Goal: Check status: Check status

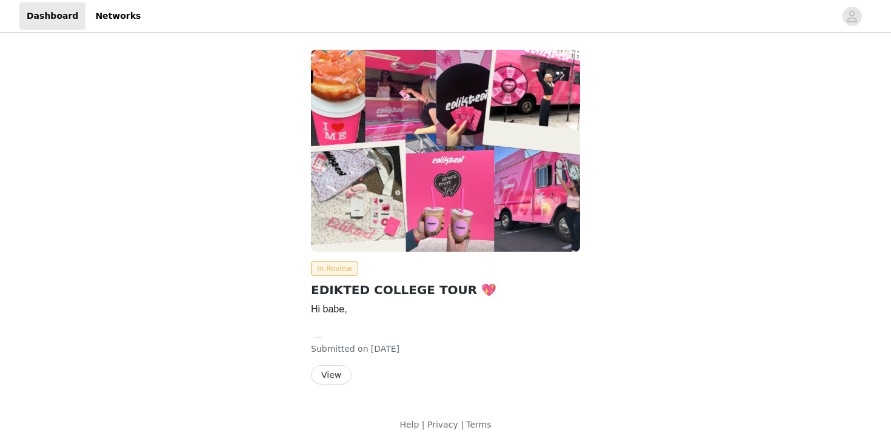
click at [344, 370] on button "View" at bounding box center [331, 374] width 41 height 19
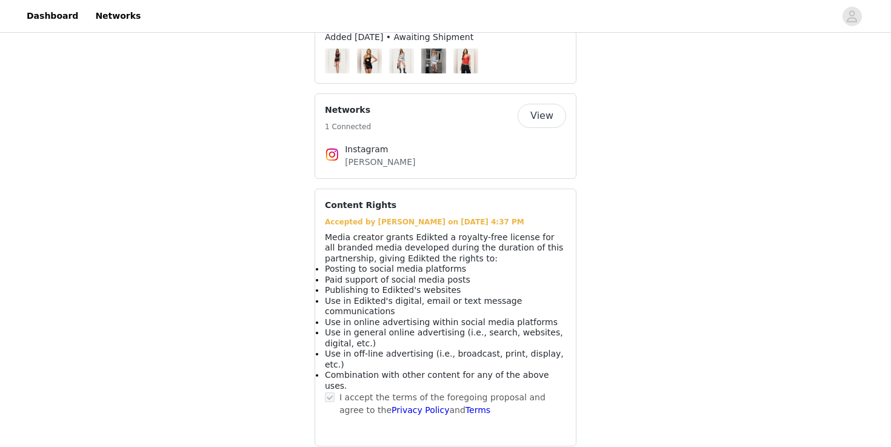
scroll to position [930, 0]
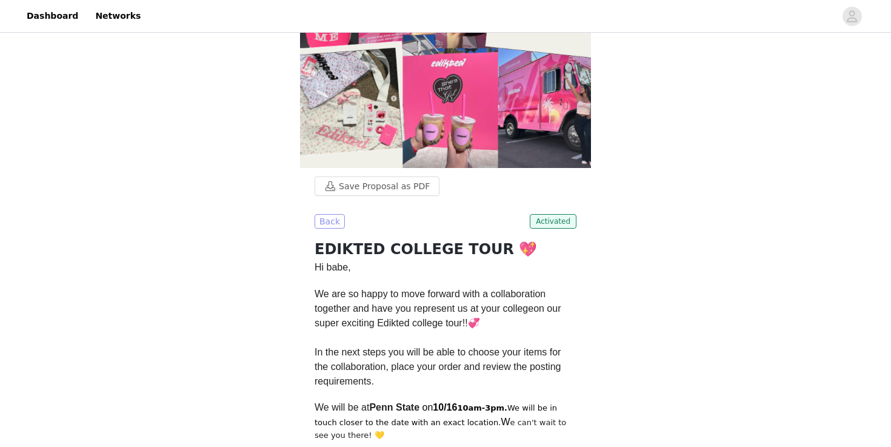
click at [328, 221] on button "Back" at bounding box center [330, 221] width 30 height 15
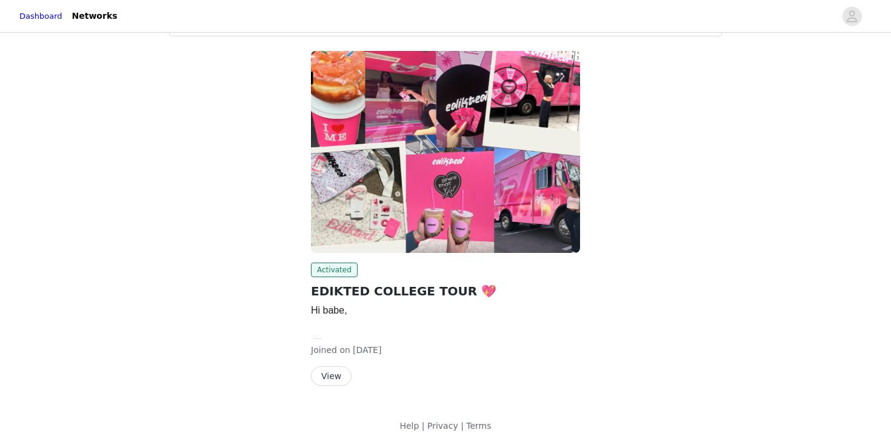
scroll to position [56, 0]
click at [338, 370] on button "View" at bounding box center [331, 375] width 41 height 19
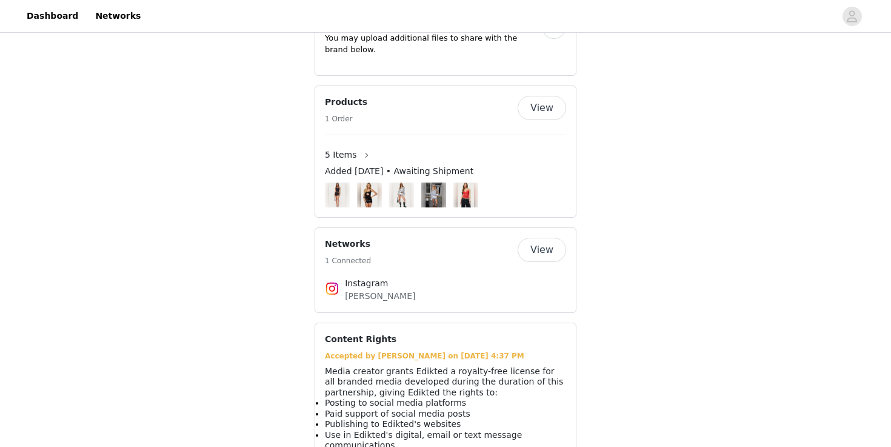
scroll to position [790, 0]
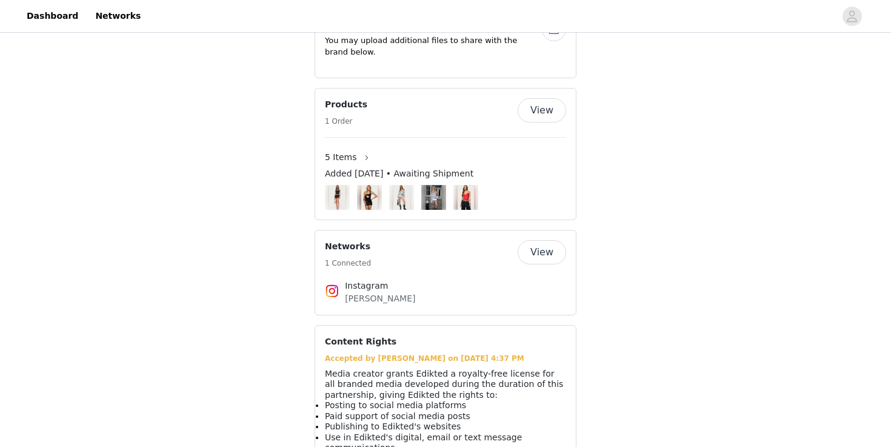
click at [548, 103] on button "View" at bounding box center [542, 110] width 48 height 24
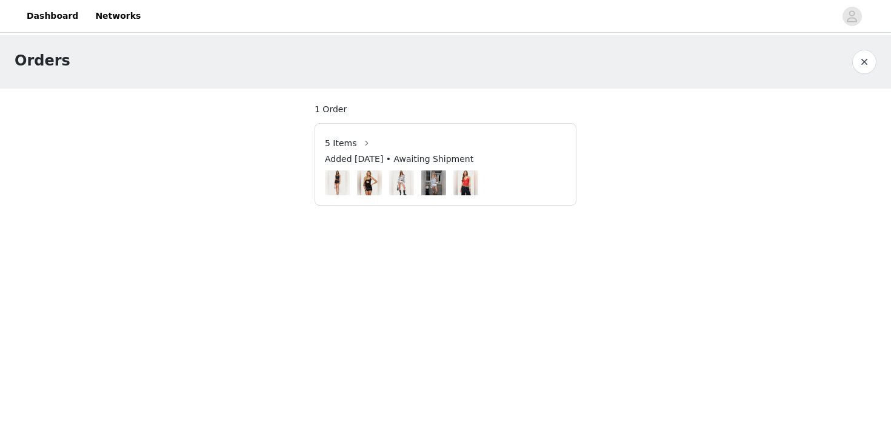
click at [344, 184] on img at bounding box center [337, 182] width 16 height 25
click at [357, 138] on button "button" at bounding box center [366, 142] width 19 height 19
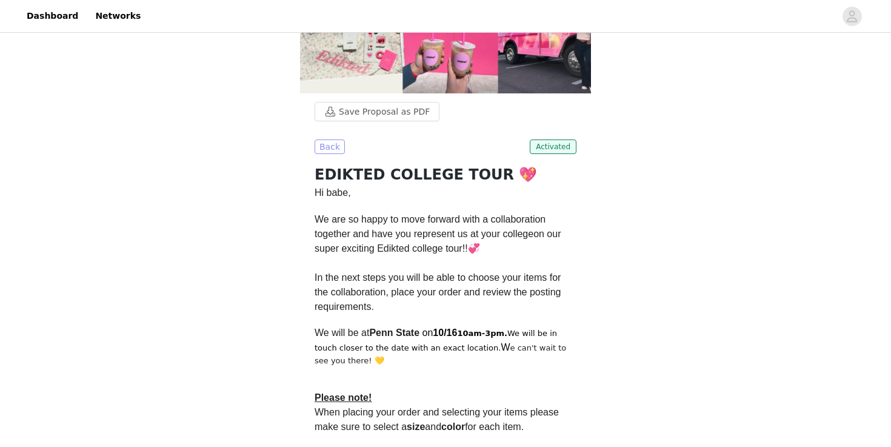
click at [335, 145] on button "Back" at bounding box center [330, 146] width 30 height 15
